Goal: Task Accomplishment & Management: Complete application form

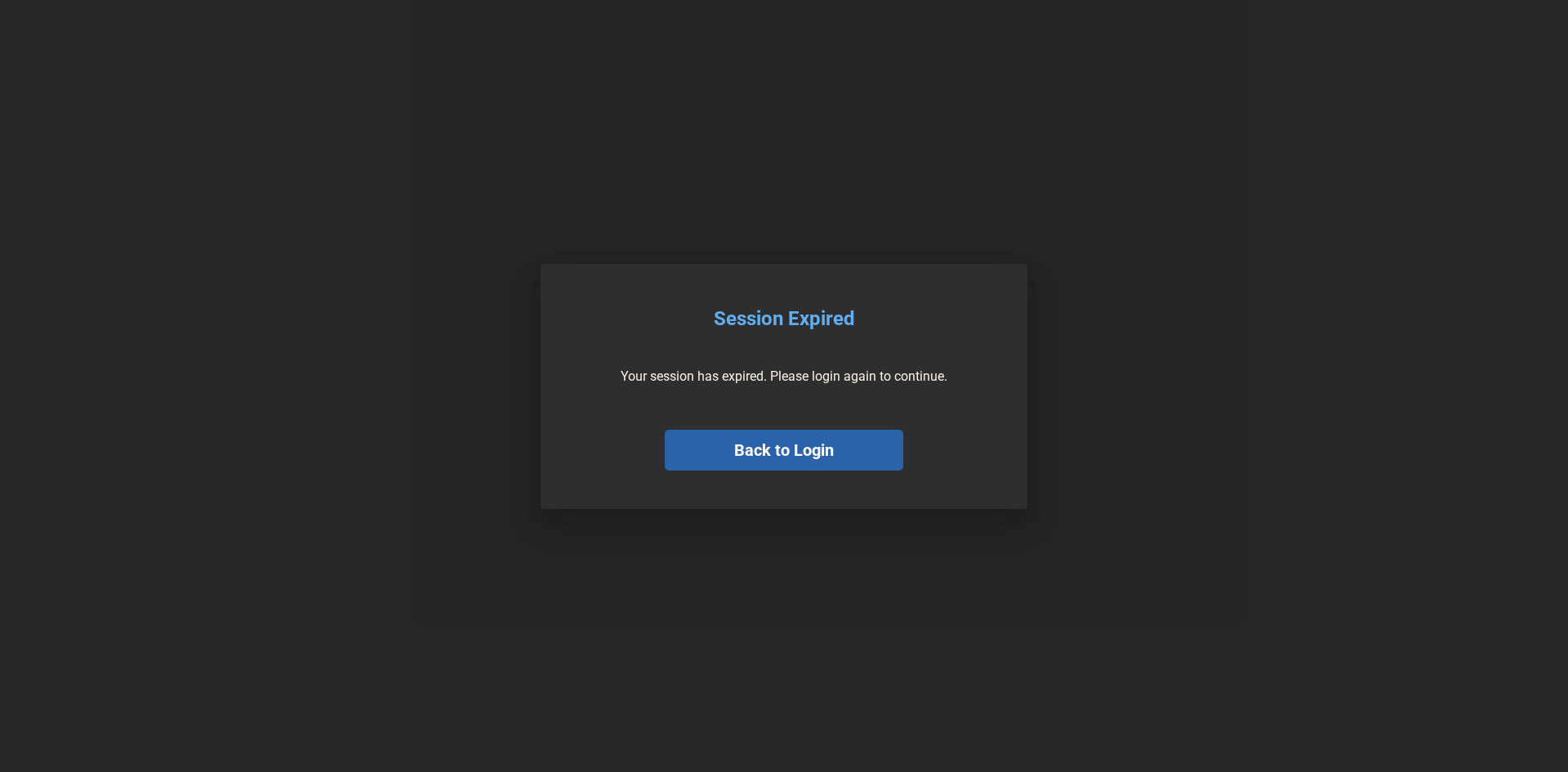
click at [785, 460] on button "Back to Login" at bounding box center [784, 449] width 239 height 41
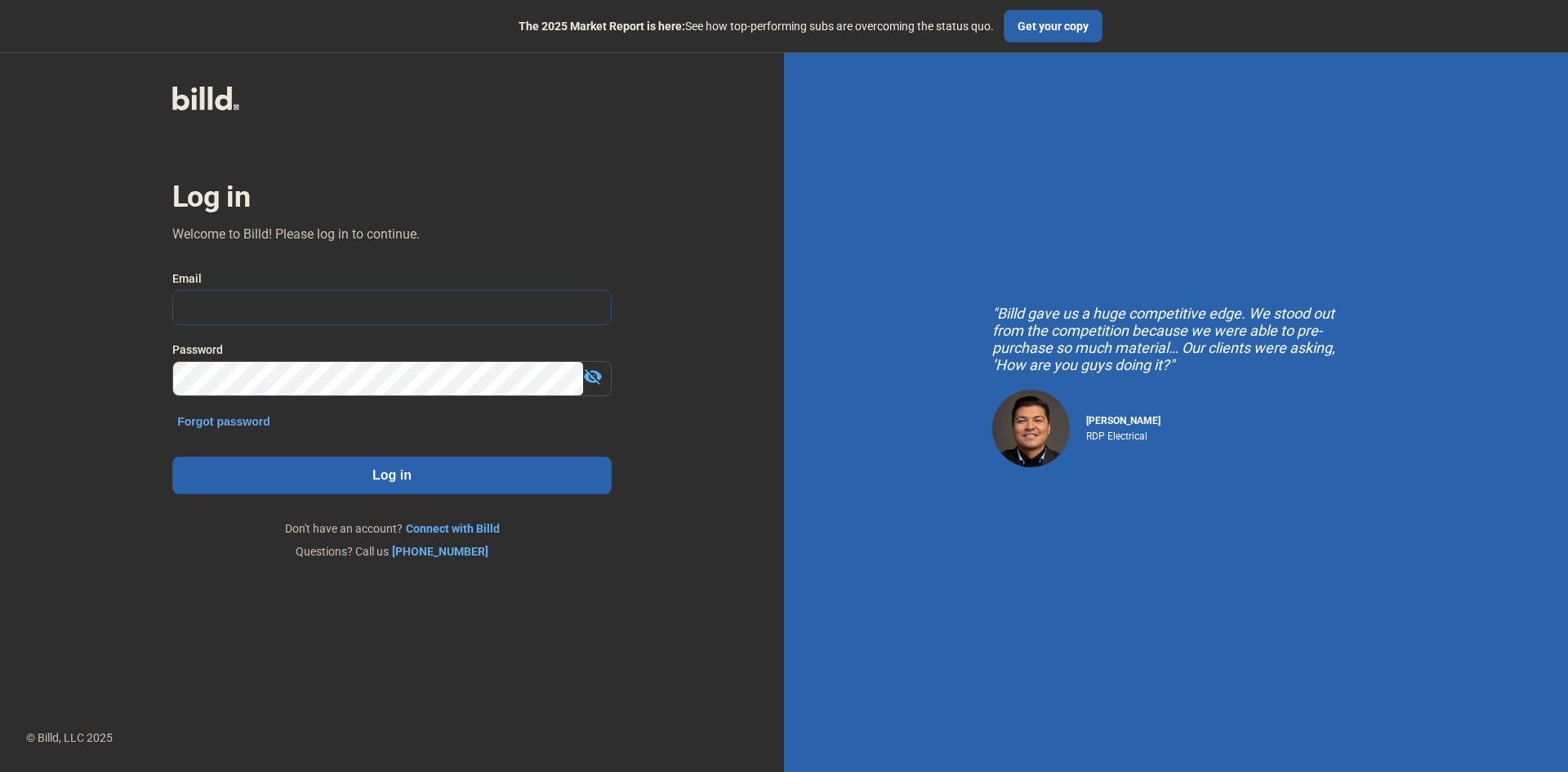
type input "[PERSON_NAME][EMAIL_ADDRESS][DOMAIN_NAME]"
click at [455, 492] on button "Log in" at bounding box center [392, 475] width 440 height 37
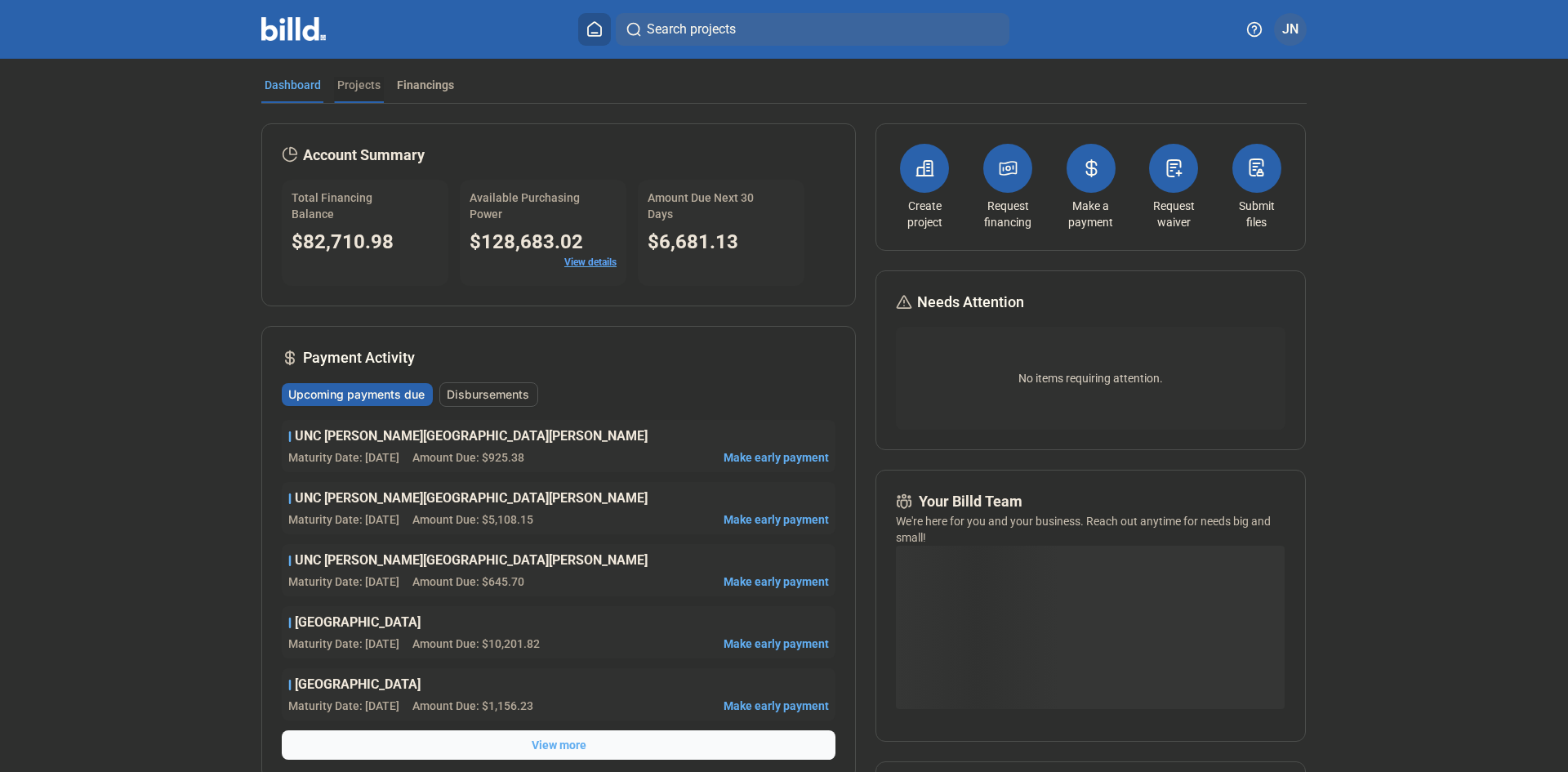
click at [359, 83] on div "Projects" at bounding box center [359, 85] width 43 height 16
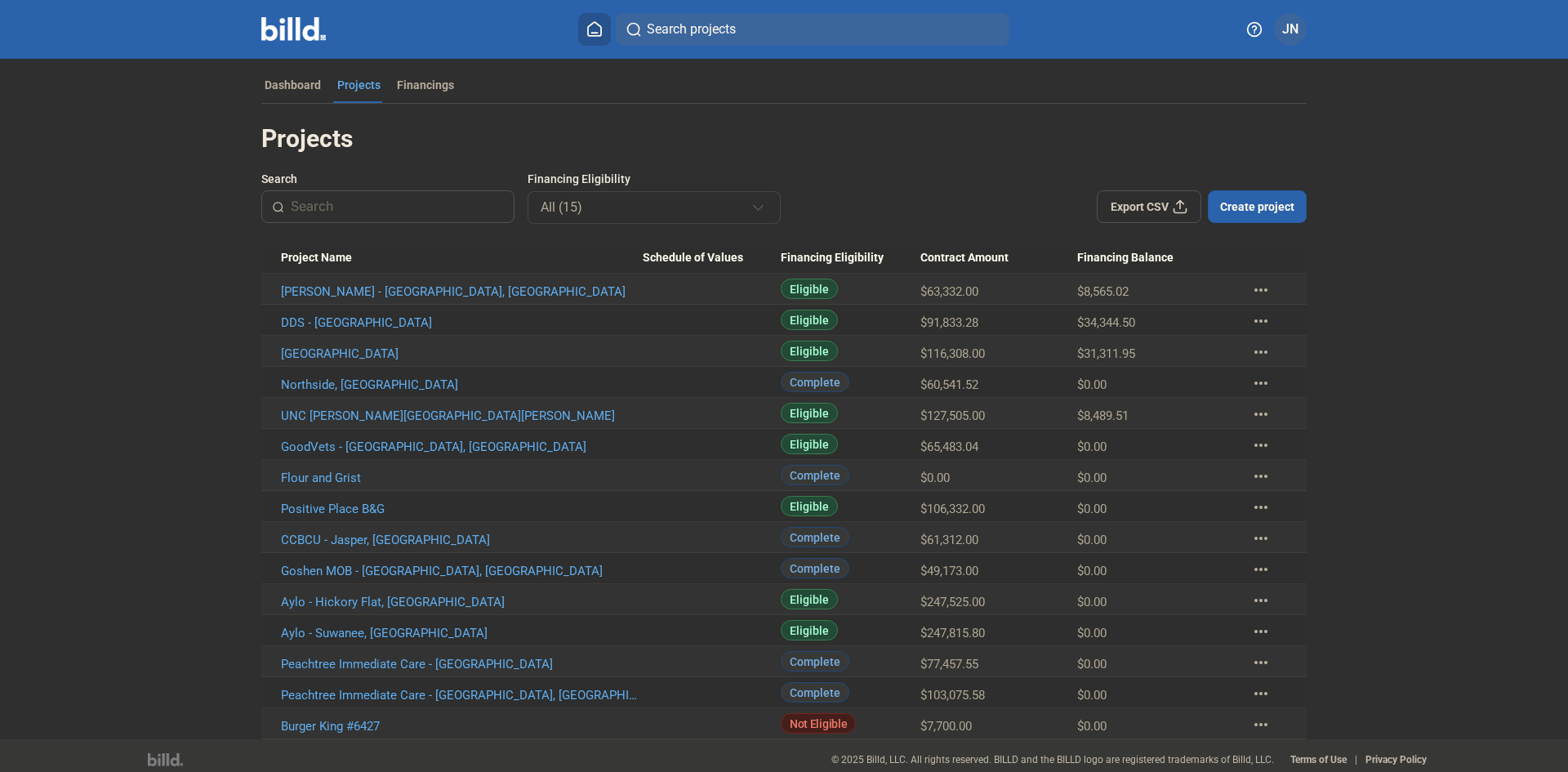
click at [1257, 205] on span "Create project" at bounding box center [1257, 206] width 74 height 16
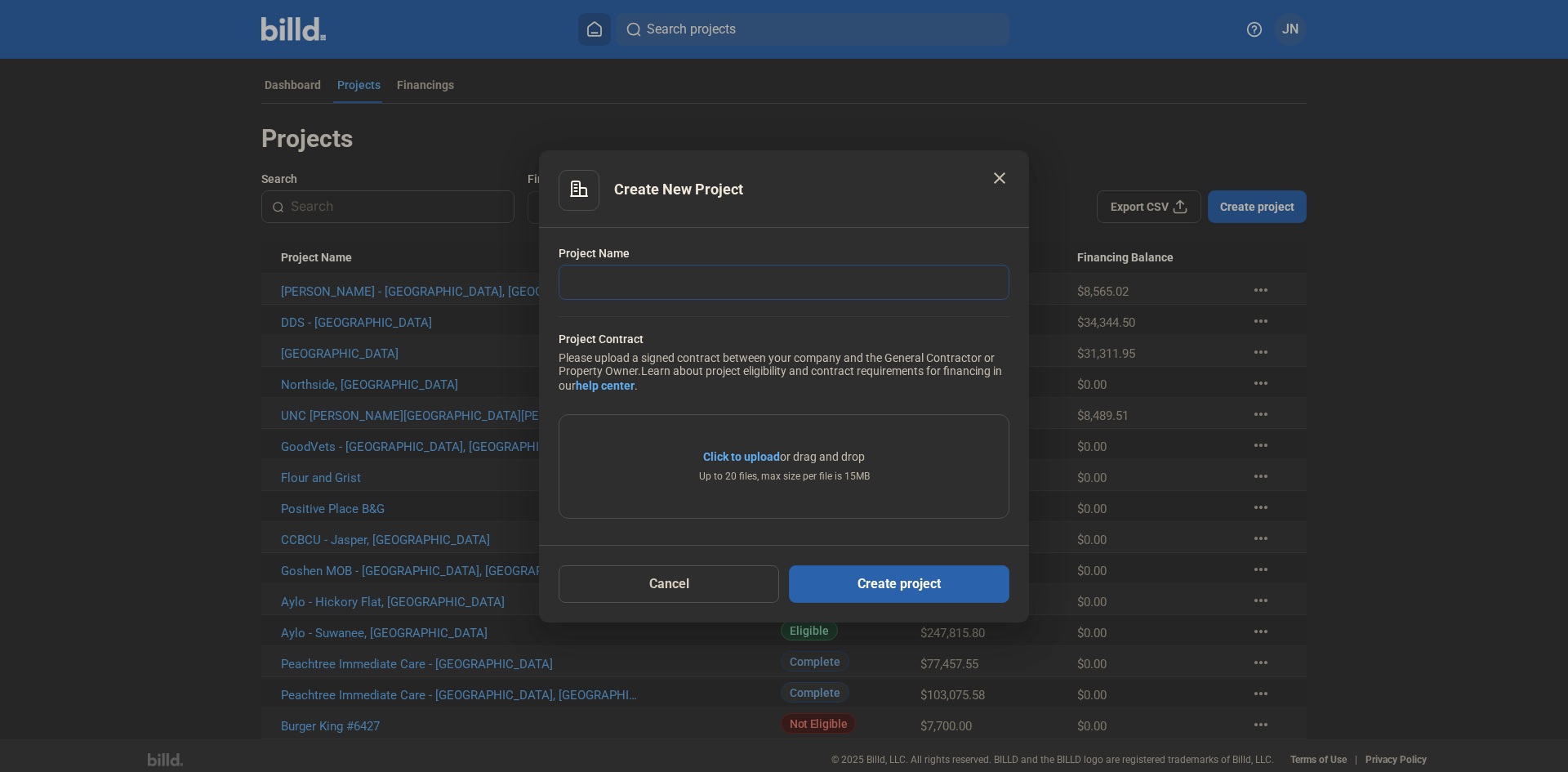
click at [653, 280] on input "text" at bounding box center [774, 282] width 431 height 34
type input "PGA 2nd Floor Roswell, [GEOGRAPHIC_DATA]"
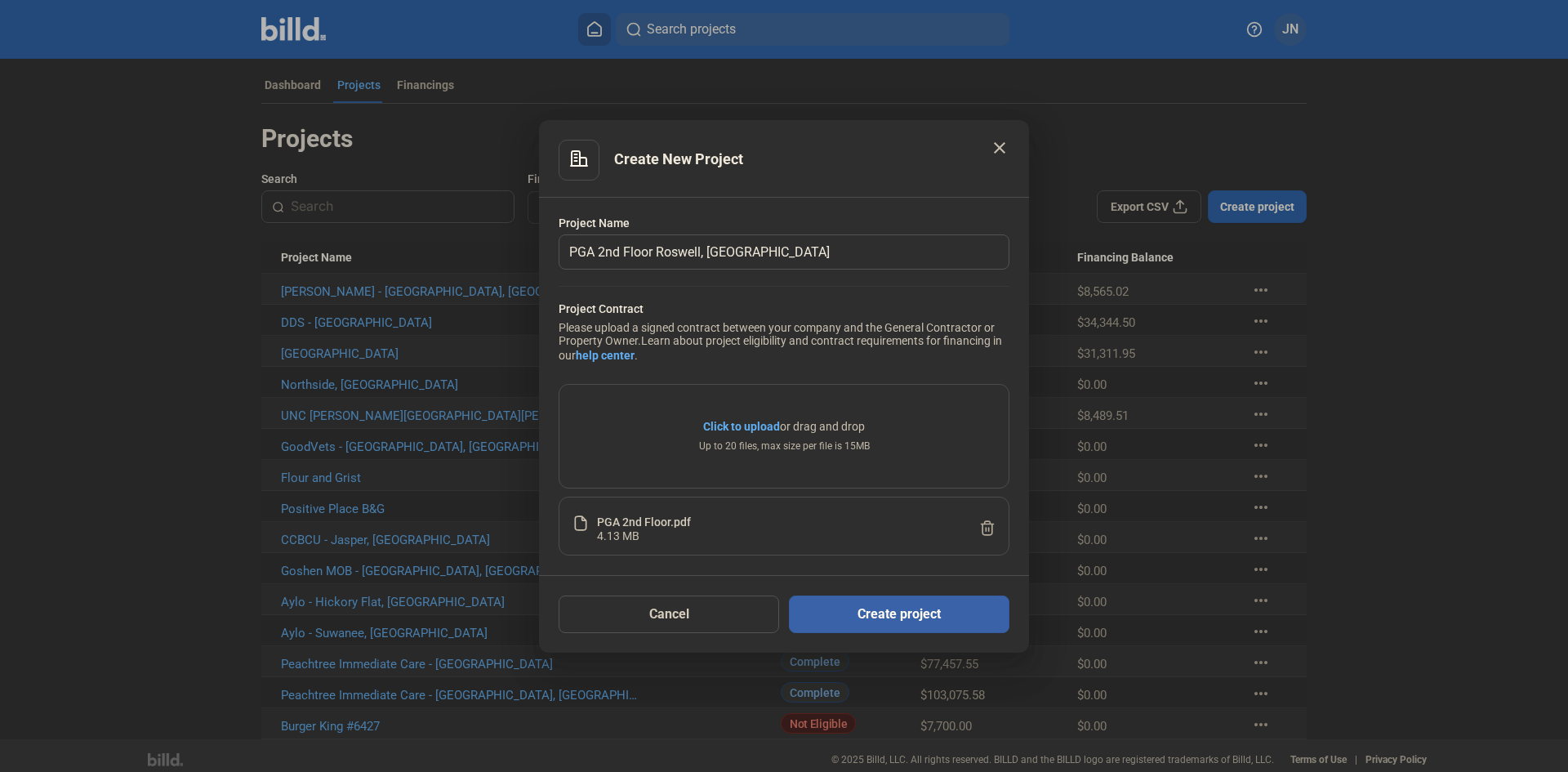
click at [871, 608] on button "Create project" at bounding box center [899, 614] width 221 height 37
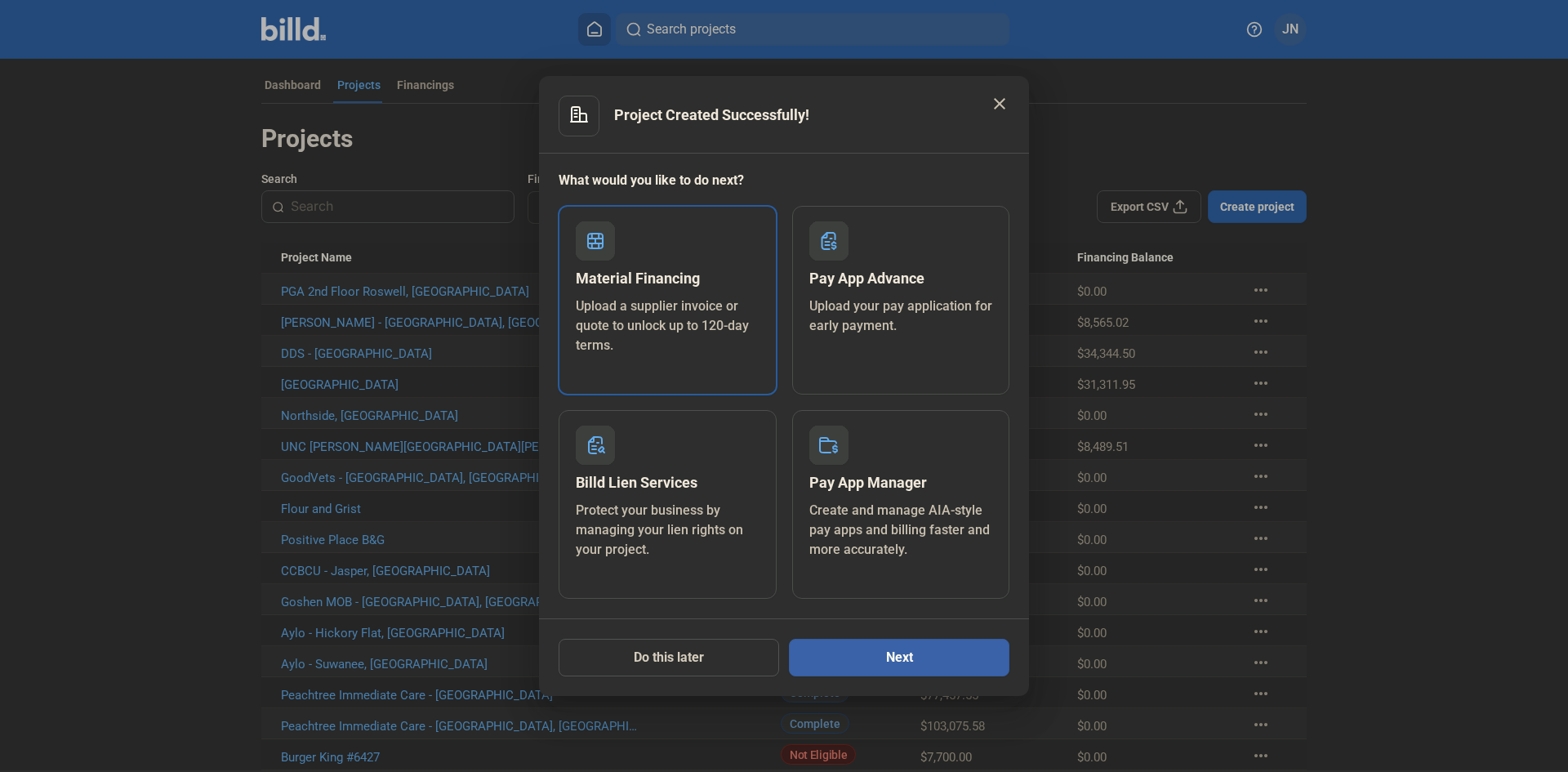
click at [884, 660] on button "Next" at bounding box center [899, 657] width 221 height 37
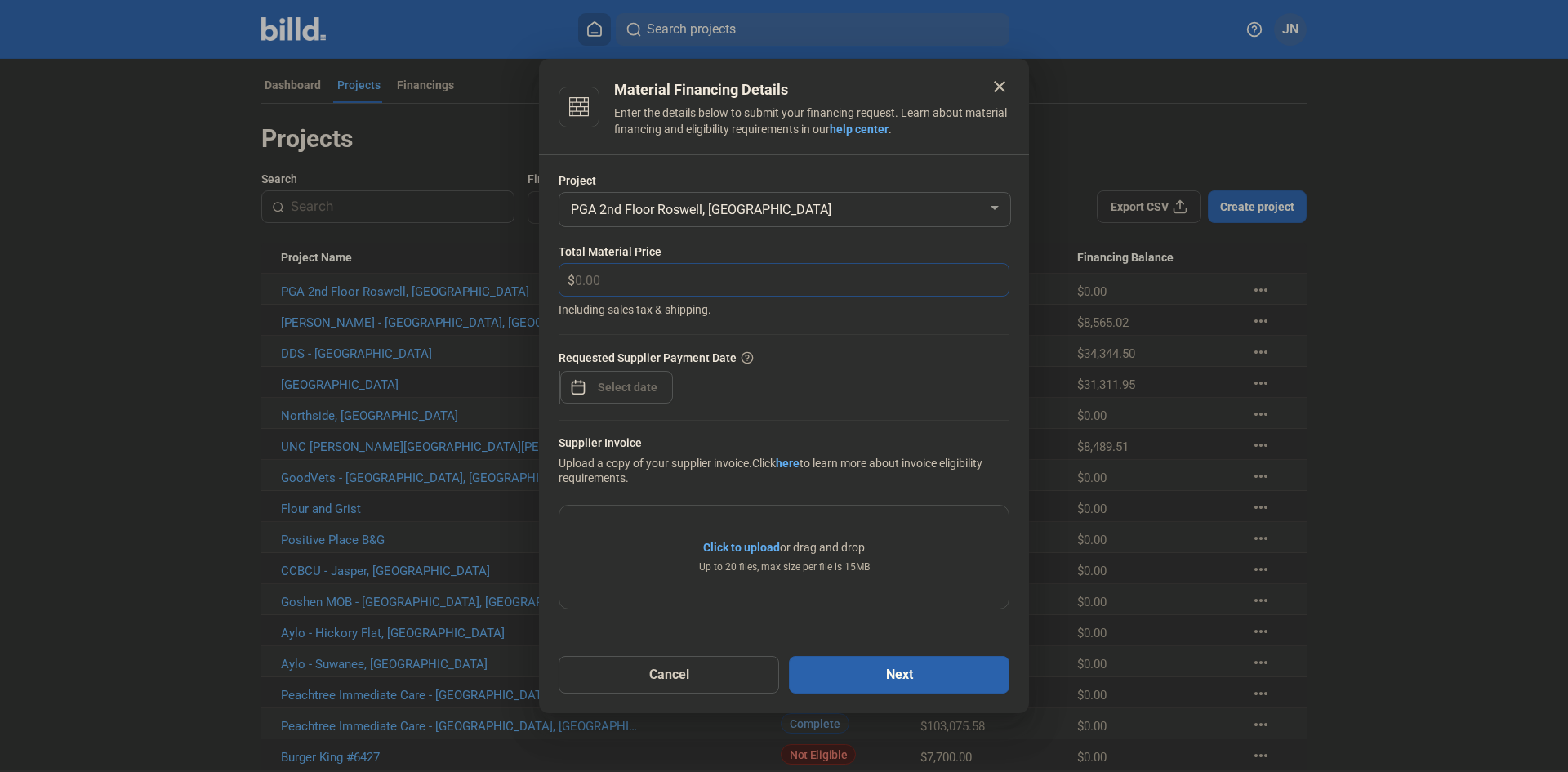
click at [614, 287] on input "text" at bounding box center [781, 280] width 414 height 32
type input "11,818.00"
click at [595, 389] on div "close Material Financing Details Enter the details below to submit your financi…" at bounding box center [784, 386] width 1568 height 772
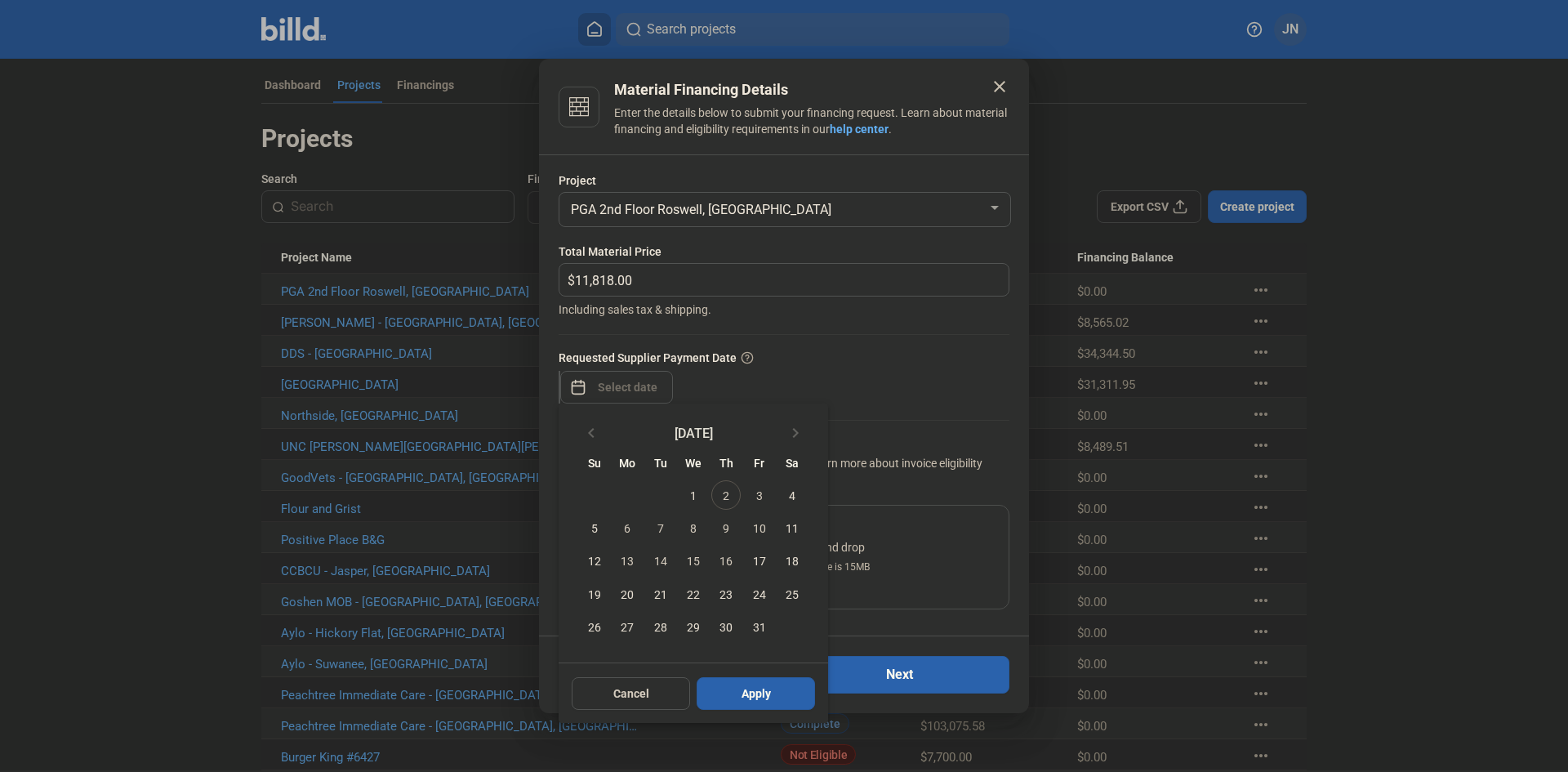
click at [727, 495] on span "2" at bounding box center [726, 495] width 29 height 29
click at [768, 695] on span "Apply" at bounding box center [756, 693] width 29 height 16
type input "[DATE]"
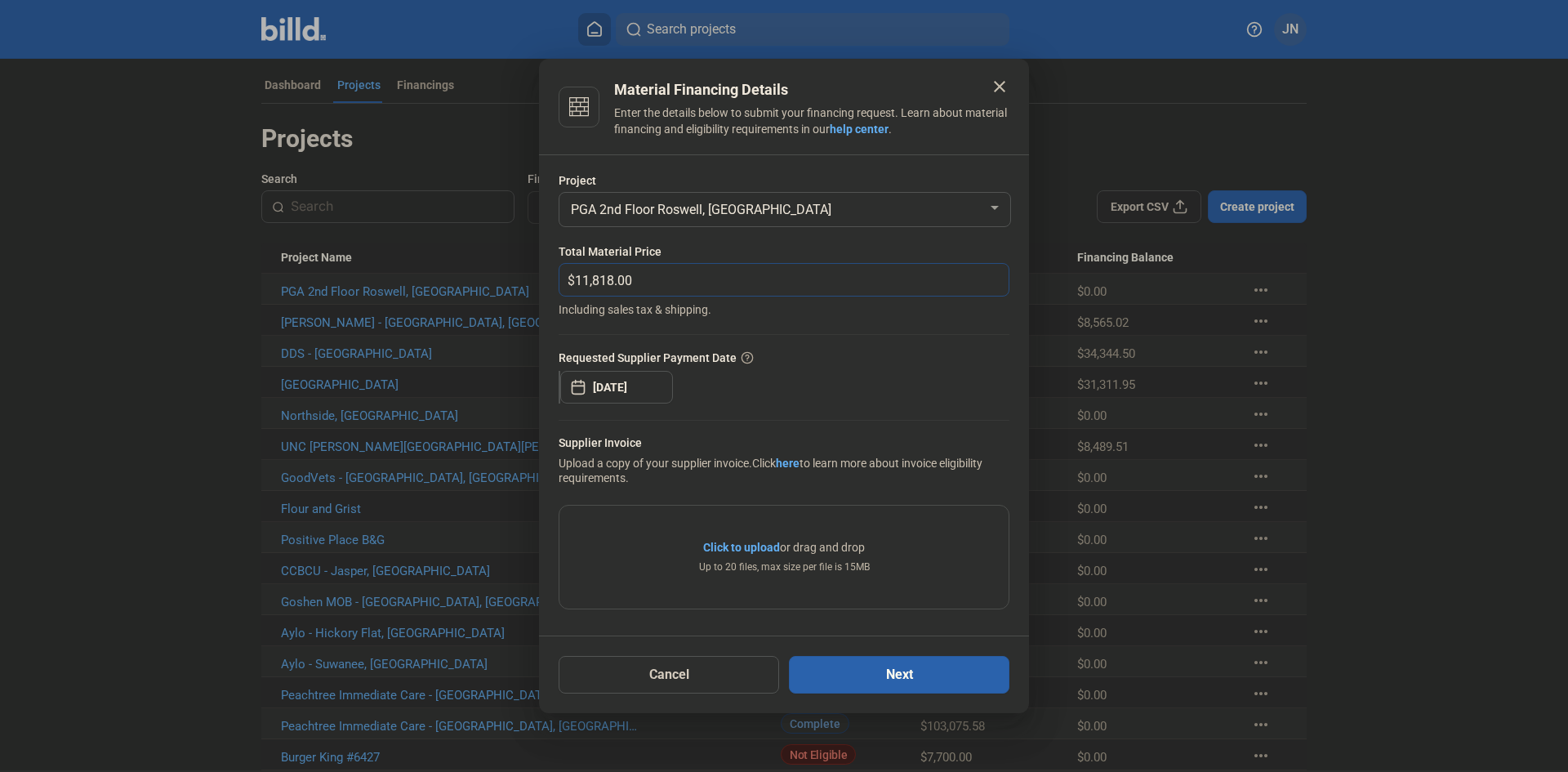
click at [803, 280] on input "11,818.00" at bounding box center [781, 280] width 414 height 32
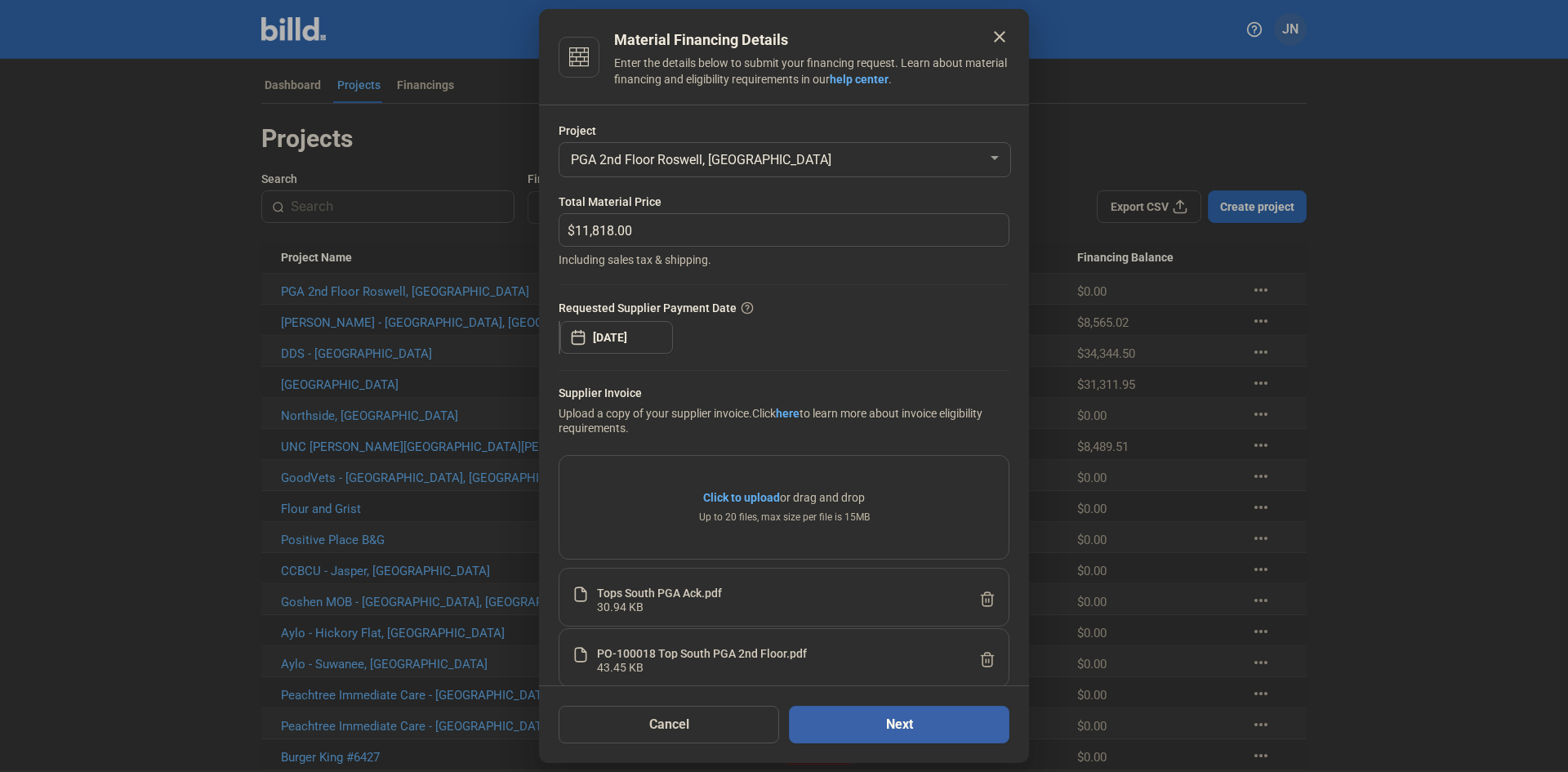
click at [857, 737] on button "Next" at bounding box center [899, 724] width 221 height 37
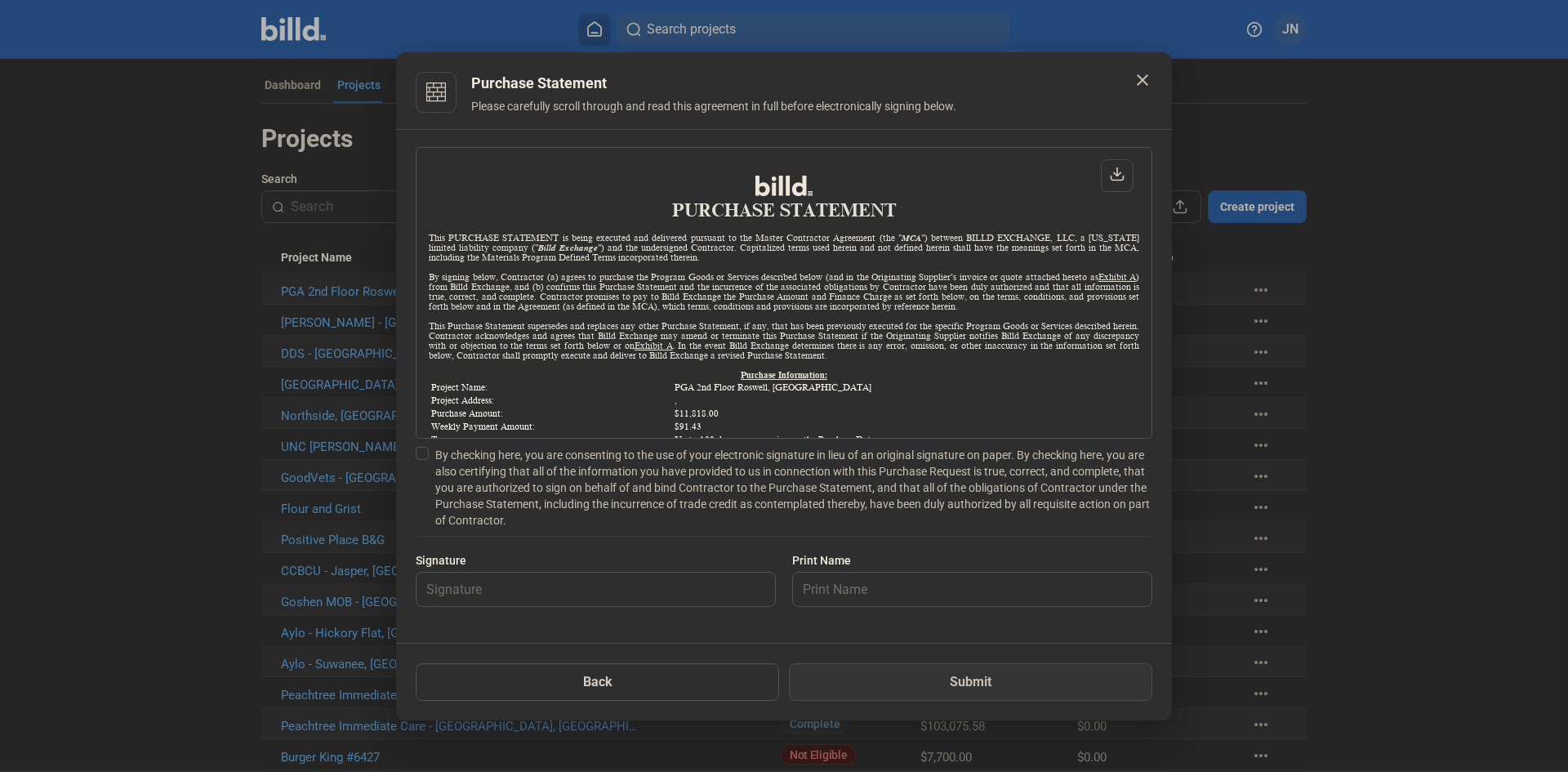
scroll to position [1, 0]
click at [421, 458] on span at bounding box center [421, 453] width 13 height 13
click at [0, 0] on input "By checking here, you are consenting to the use of your electronic signature in…" at bounding box center [0, 0] width 0 height 0
click at [471, 586] on input "text" at bounding box center [595, 589] width 358 height 34
type input "[PERSON_NAME]"
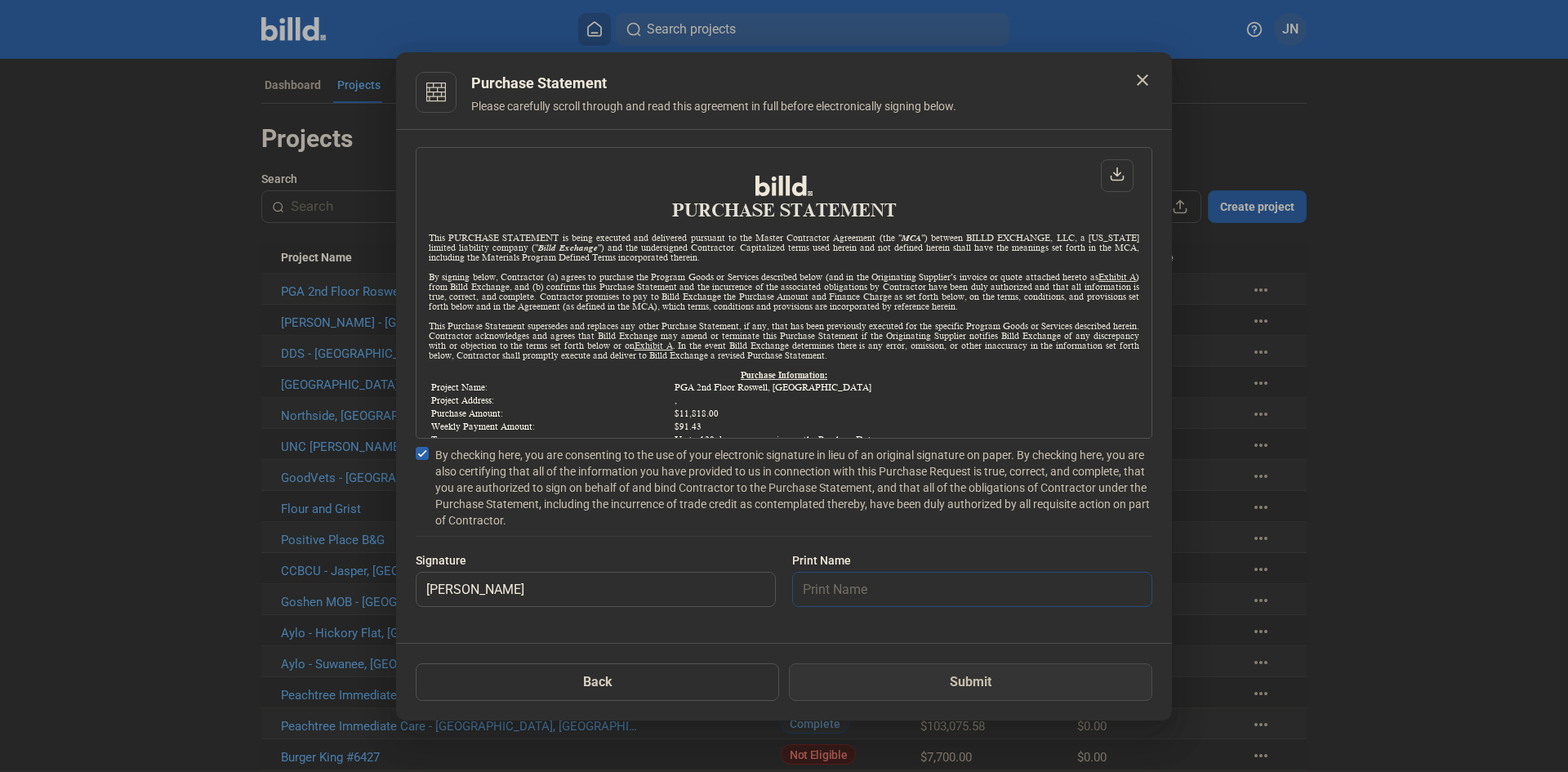
click at [839, 589] on input "text" at bounding box center [963, 589] width 341 height 34
type input "[PERSON_NAME]"
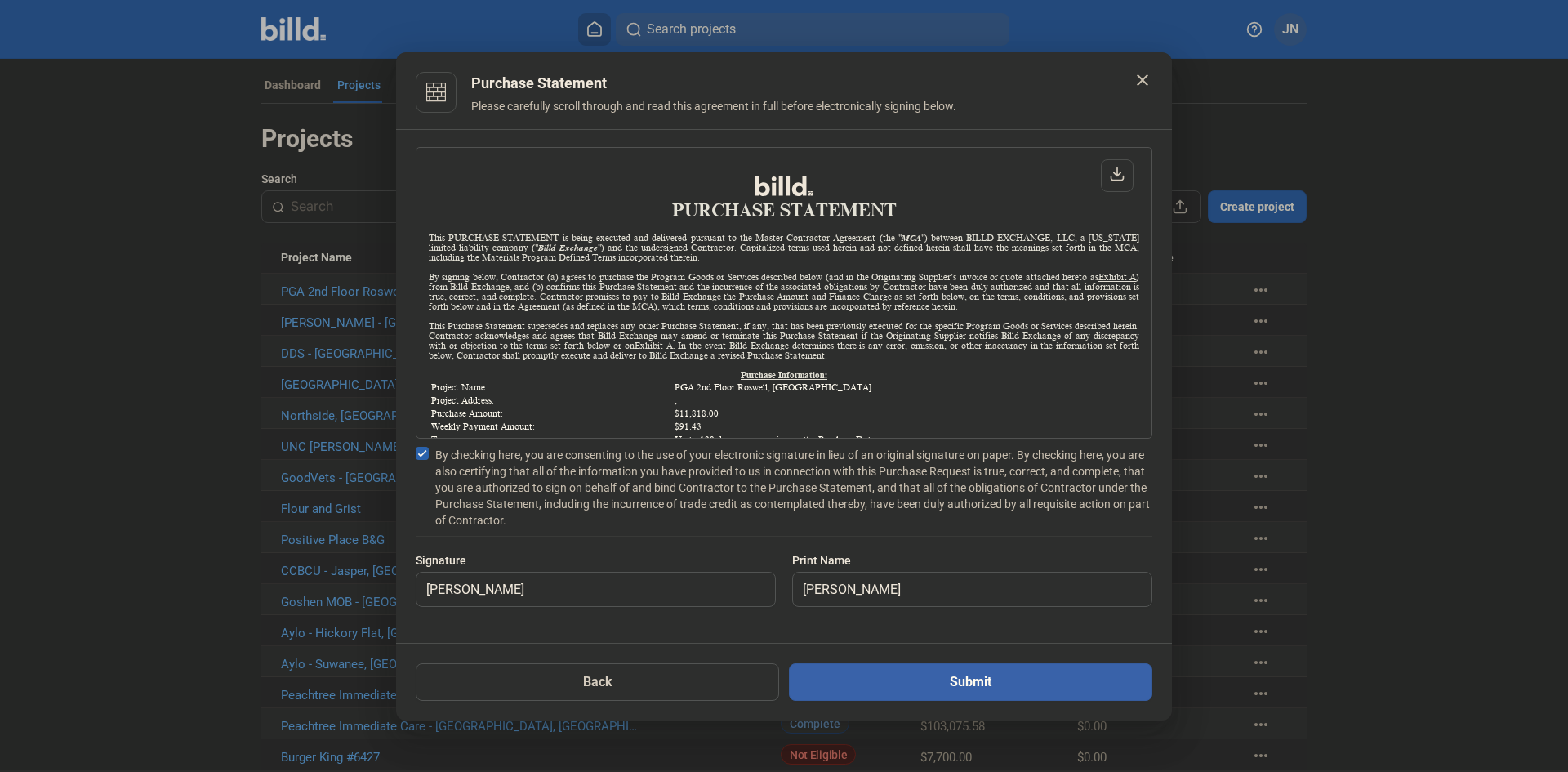
click at [907, 675] on button "Submit" at bounding box center [971, 681] width 363 height 37
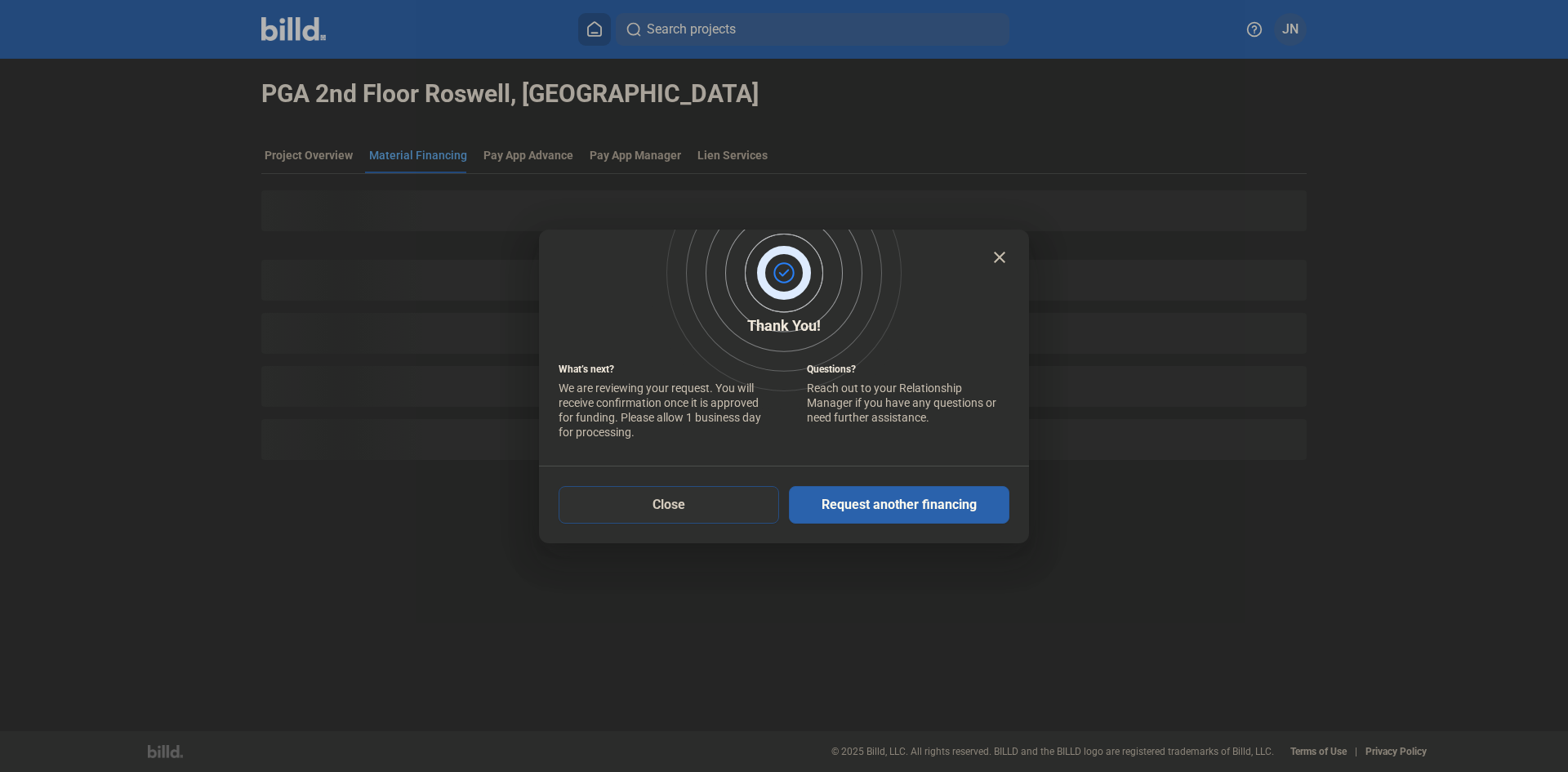
click at [681, 499] on button "Close" at bounding box center [668, 505] width 221 height 37
